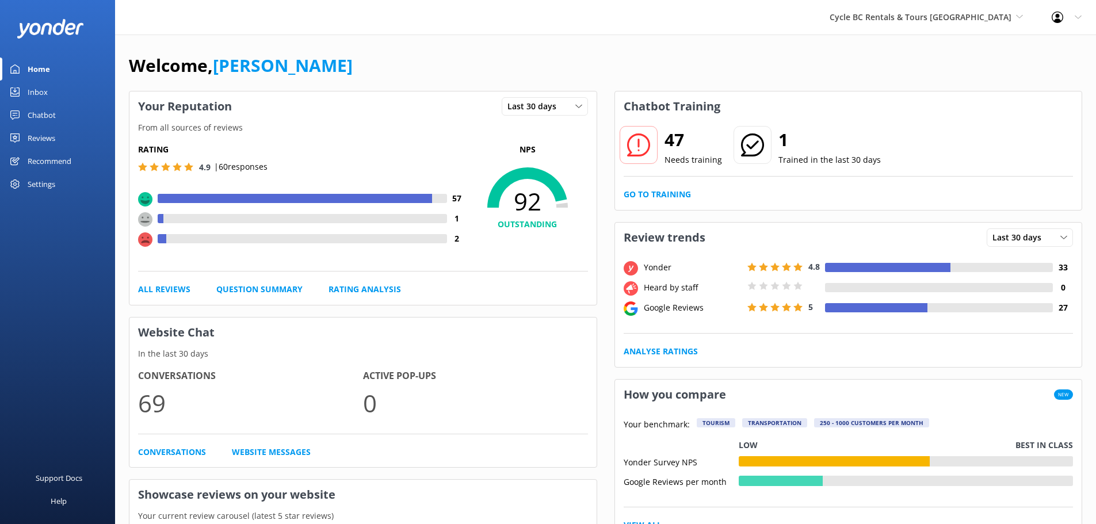
click at [29, 91] on div "Inbox" at bounding box center [38, 92] width 20 height 23
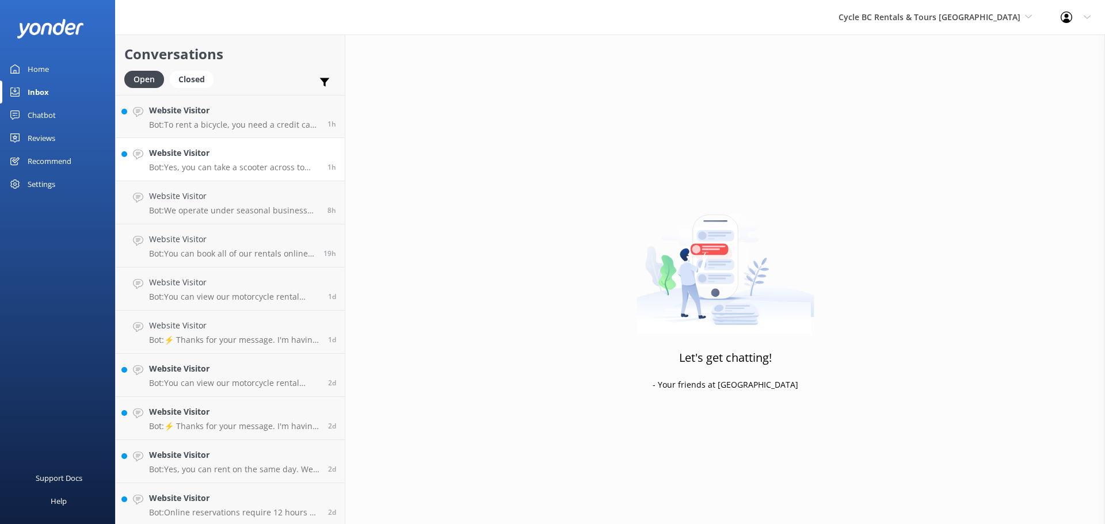
click at [239, 170] on p "Bot: Yes, you can take a scooter across to [GEOGRAPHIC_DATA] on the ferry and r…" at bounding box center [234, 167] width 170 height 10
